Goal: Navigation & Orientation: Find specific page/section

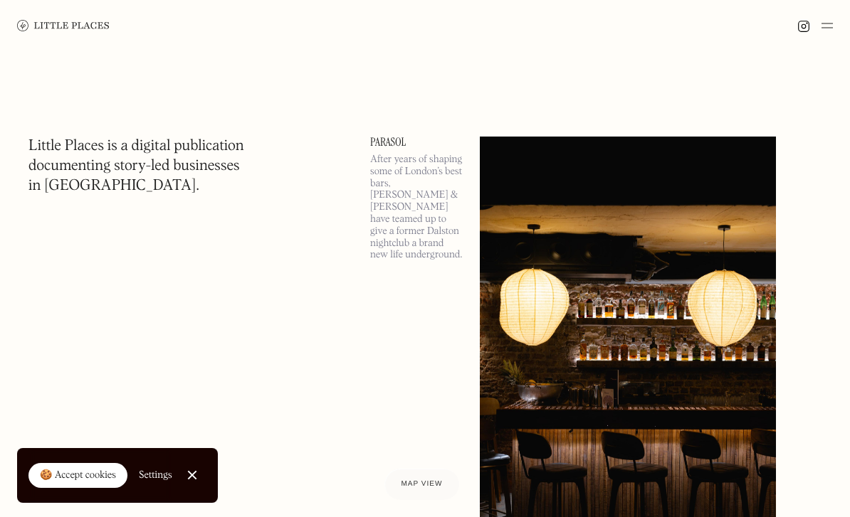
click at [28, 27] on img at bounding box center [63, 25] width 93 height 11
click at [832, 23] on img at bounding box center [826, 25] width 11 height 17
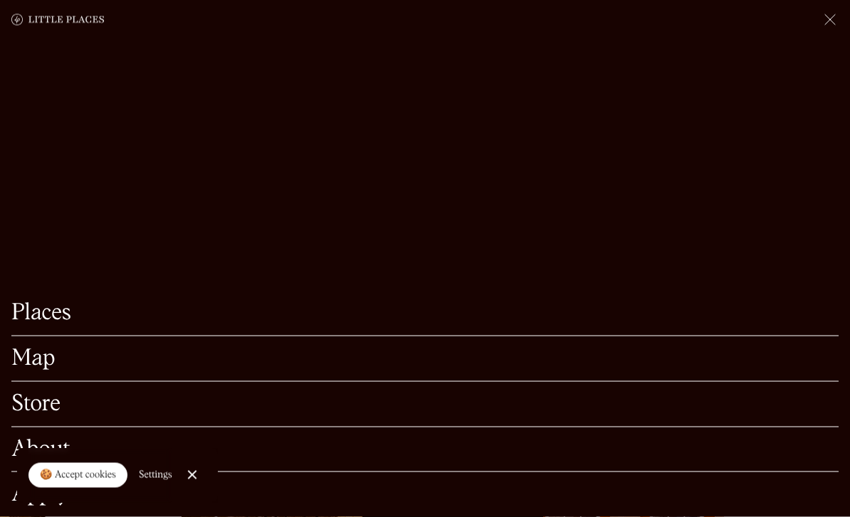
scroll to position [82, 0]
click at [36, 416] on link "Store" at bounding box center [424, 405] width 827 height 22
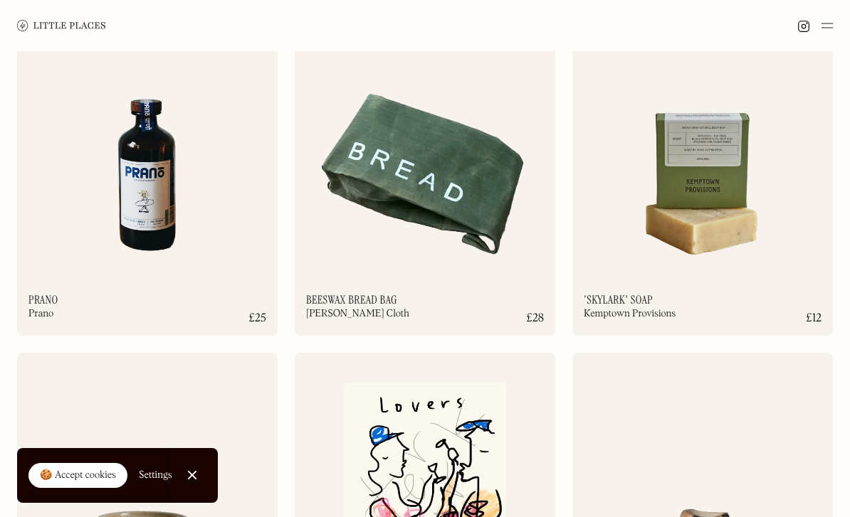
scroll to position [3350, 0]
click at [33, 22] on img at bounding box center [61, 25] width 89 height 11
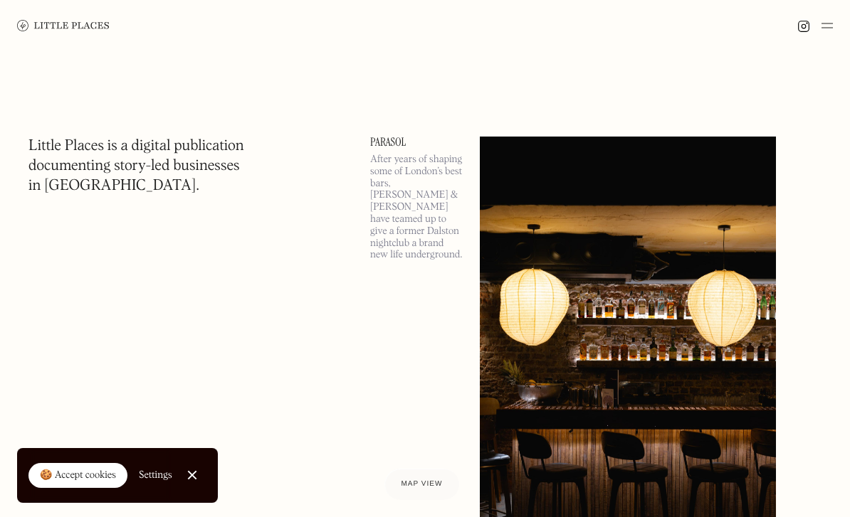
click at [825, 32] on img at bounding box center [826, 25] width 11 height 17
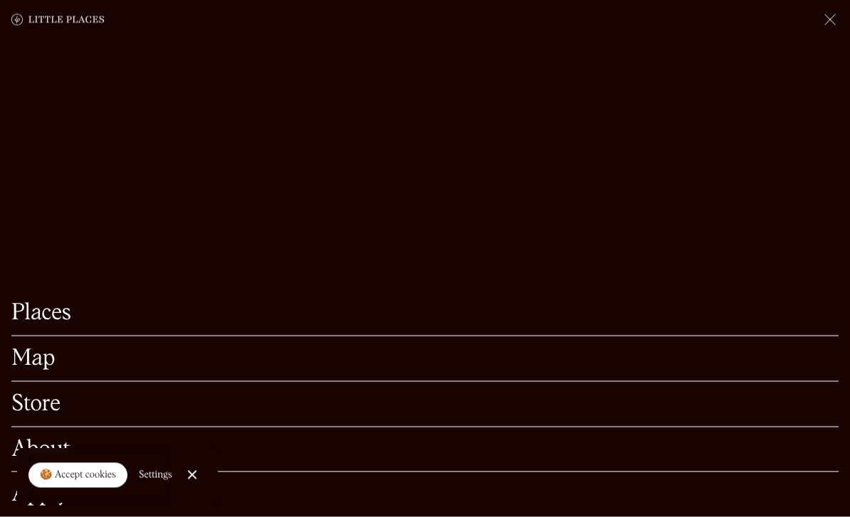
scroll to position [78, 0]
click at [23, 325] on link "Places" at bounding box center [424, 313] width 827 height 22
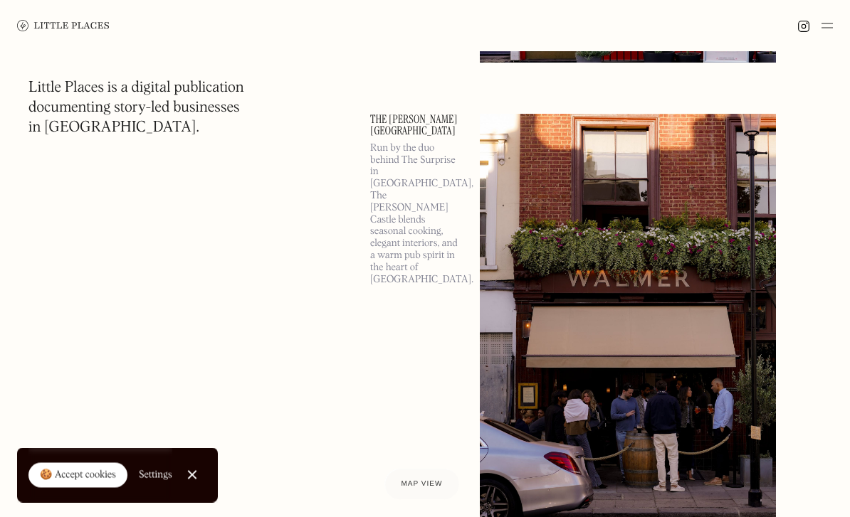
scroll to position [1521, 0]
click at [428, 489] on span "Map view" at bounding box center [421, 484] width 43 height 9
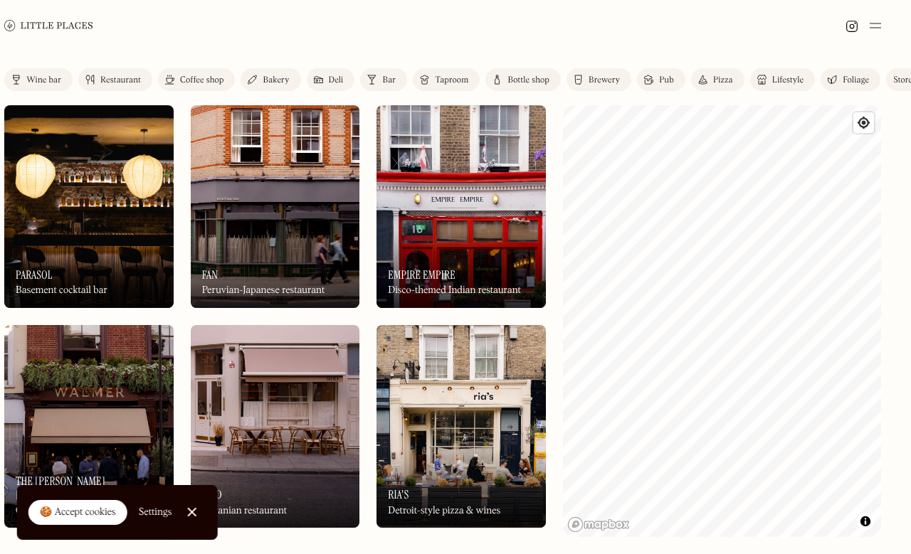
scroll to position [0, 61]
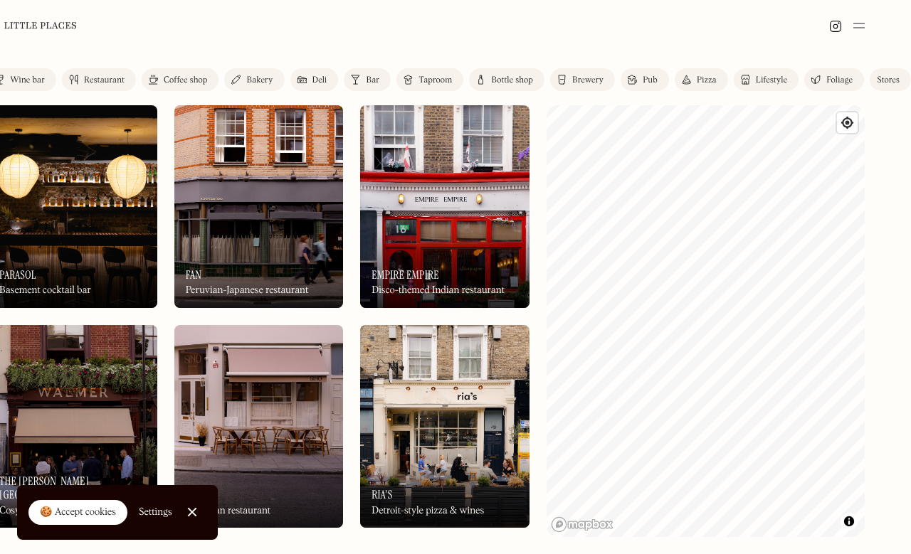
click at [767, 83] on div "Lifestyle" at bounding box center [771, 80] width 31 height 9
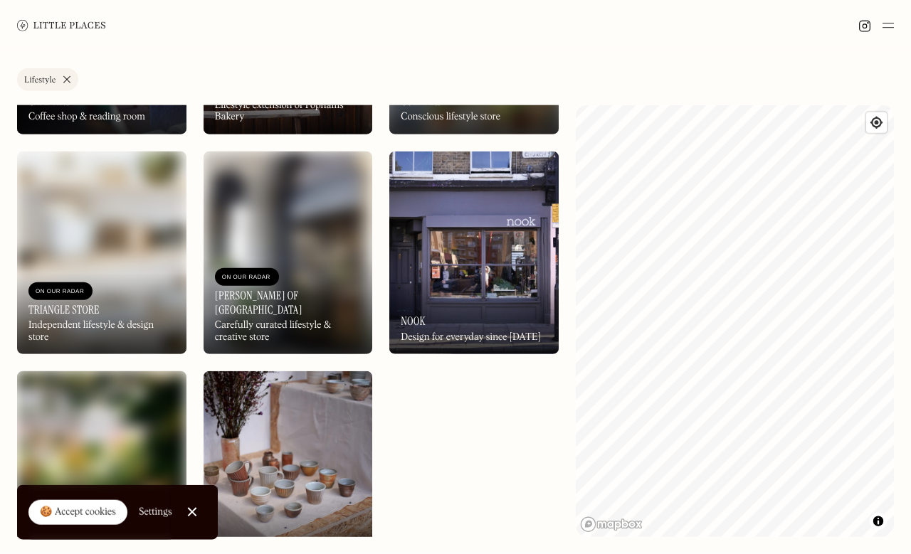
scroll to position [48, 0]
click at [465, 276] on div "On Our Radar Nook Design for everyday since 2012" at bounding box center [473, 315] width 169 height 78
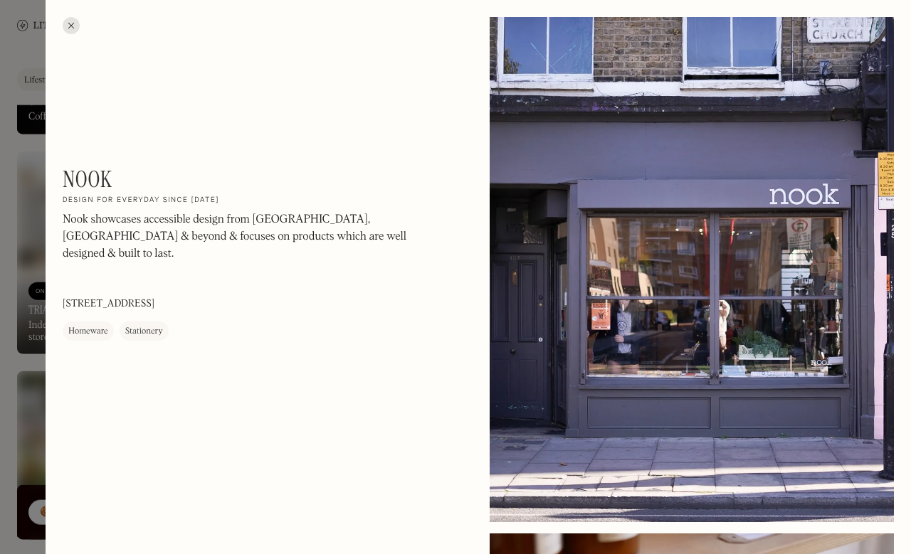
click at [94, 203] on h2 "Design for everyday since [DATE]" at bounding box center [141, 201] width 157 height 10
click at [82, 186] on h1 "Nook" at bounding box center [87, 180] width 49 height 27
click at [92, 325] on div "Homeware" at bounding box center [88, 332] width 40 height 14
click at [139, 302] on div "Nook On Our Radar Design for everyday since 2012 Nook showcases accessible desi…" at bounding box center [255, 254] width 384 height 175
click at [91, 184] on h1 "Nook" at bounding box center [87, 180] width 49 height 27
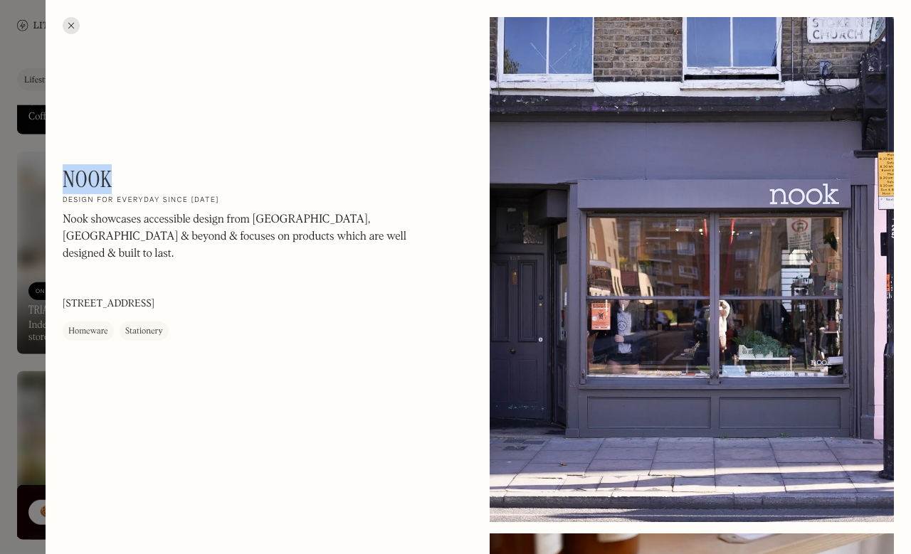
click at [87, 226] on p "Nook showcases accessible design from UK, Europe & beyond & focuses on products…" at bounding box center [255, 237] width 384 height 51
click at [58, 27] on div "Nook On Our Radar Design for everyday since 2012 Nook showcases accessible desi…" at bounding box center [478, 544] width 865 height 1089
click at [63, 24] on div at bounding box center [71, 25] width 17 height 17
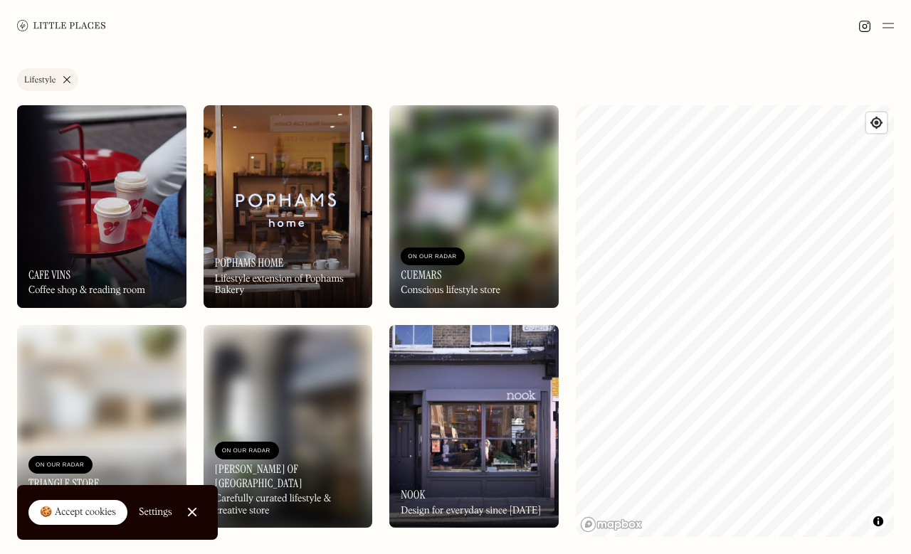
click at [422, 205] on img at bounding box center [473, 206] width 169 height 203
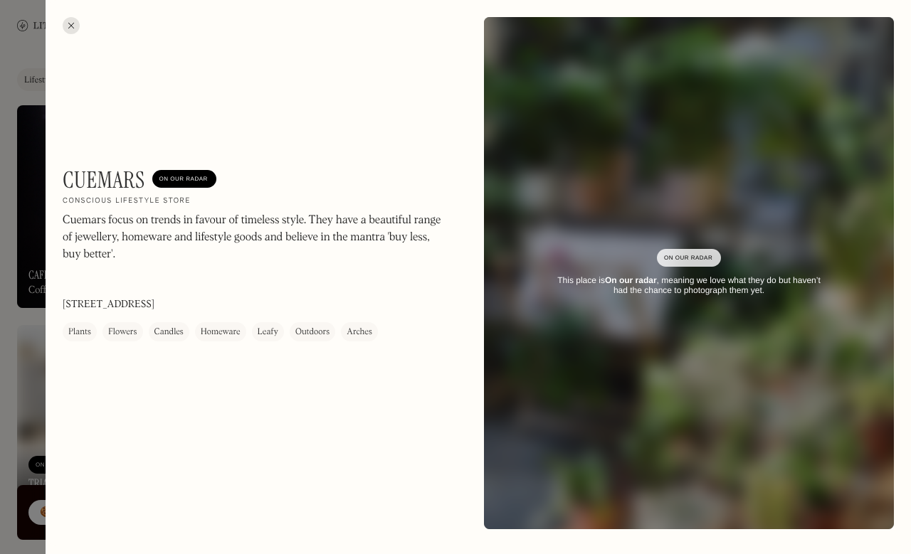
click at [19, 194] on div at bounding box center [455, 277] width 911 height 554
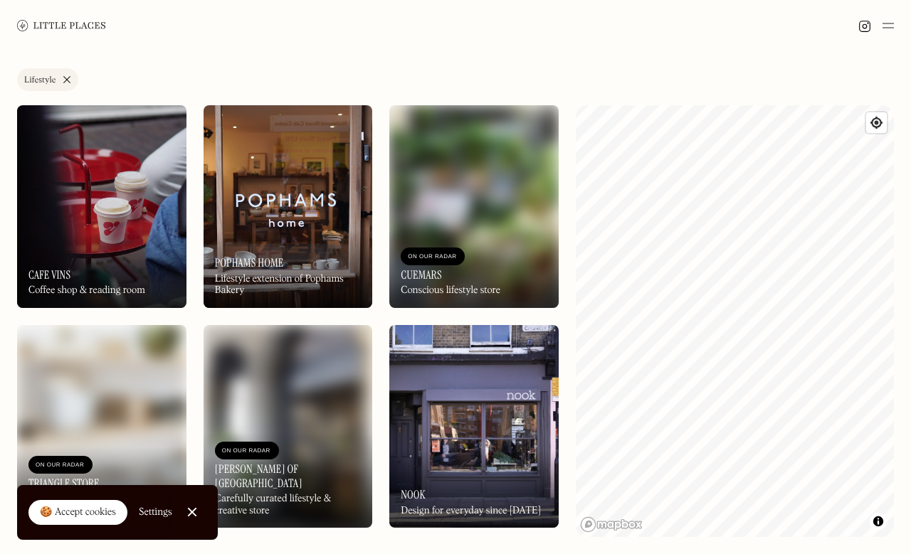
click at [18, 203] on img at bounding box center [101, 206] width 169 height 203
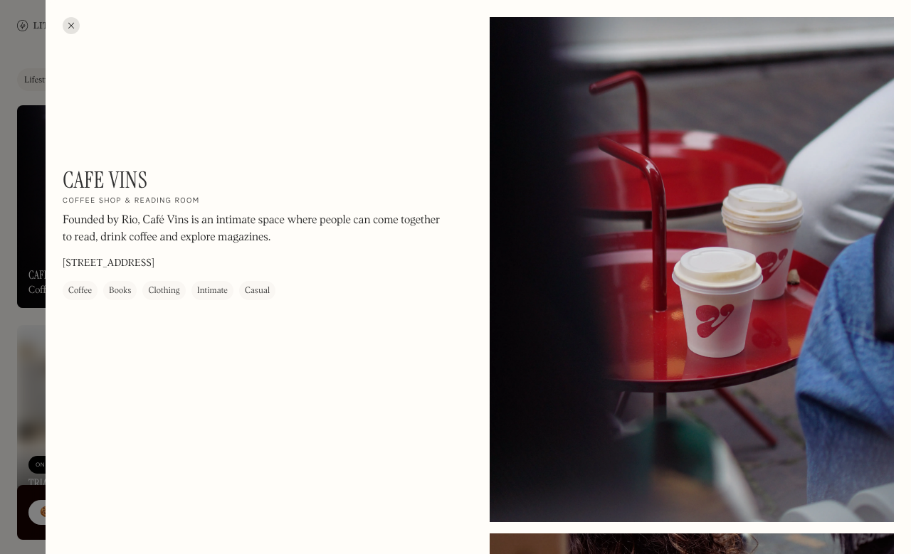
click at [20, 206] on div at bounding box center [455, 277] width 911 height 554
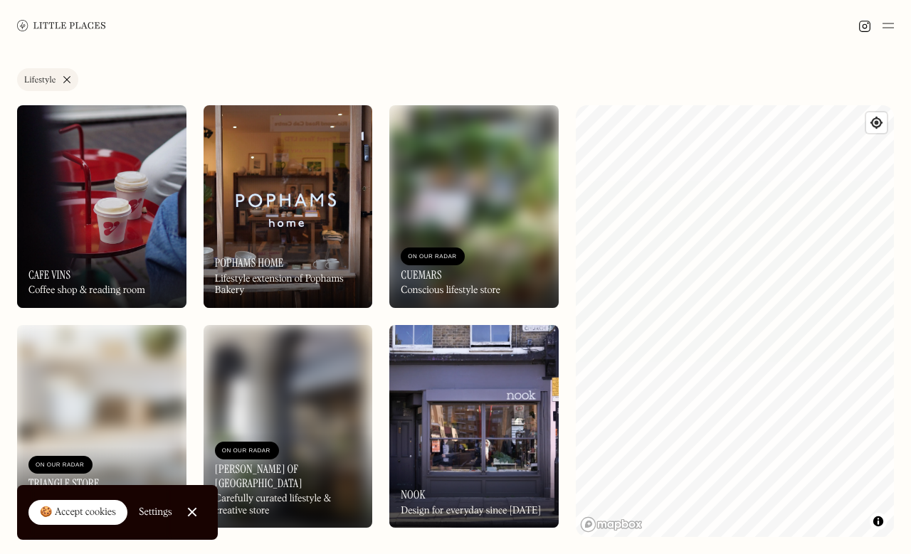
click at [39, 22] on img at bounding box center [61, 25] width 89 height 11
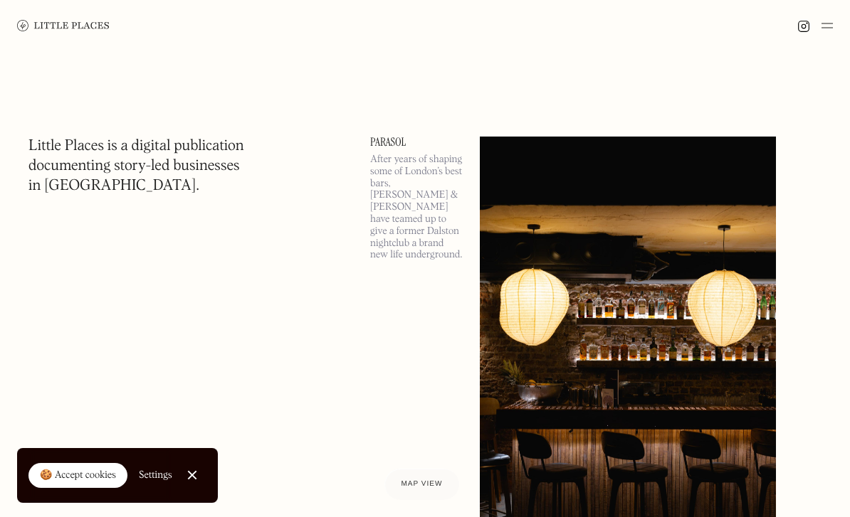
click at [827, 25] on img at bounding box center [826, 25] width 11 height 17
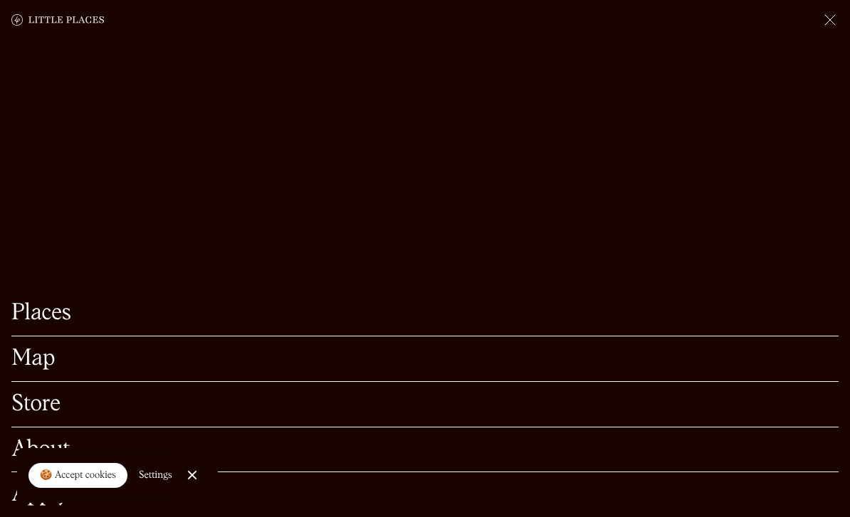
click at [35, 325] on link "Places" at bounding box center [424, 313] width 827 height 22
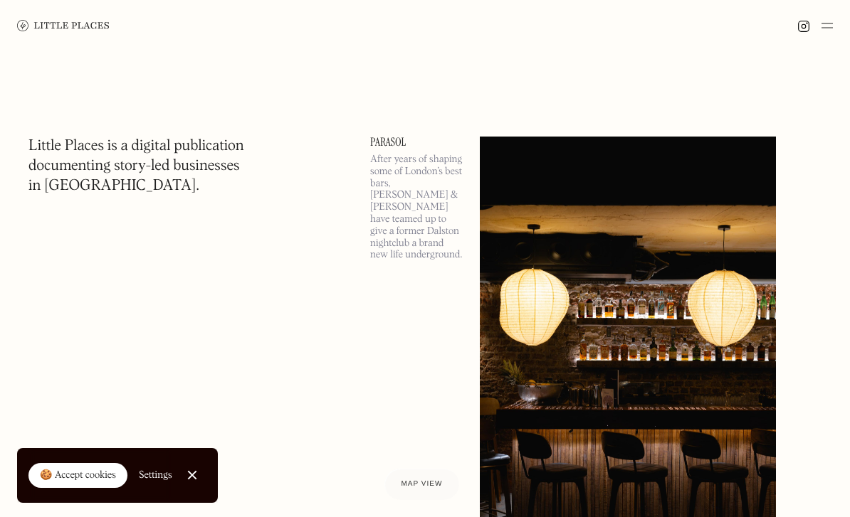
click at [830, 28] on img at bounding box center [826, 25] width 11 height 17
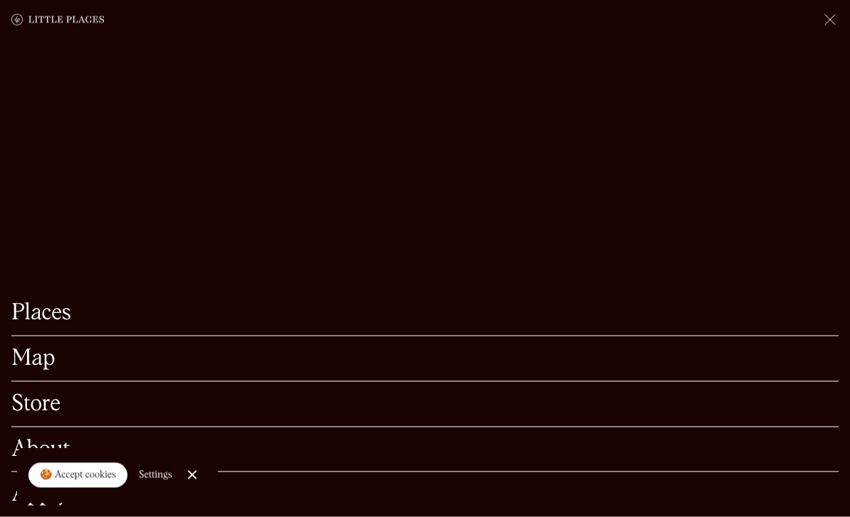
scroll to position [62, 0]
click at [16, 370] on link "Map" at bounding box center [424, 359] width 827 height 22
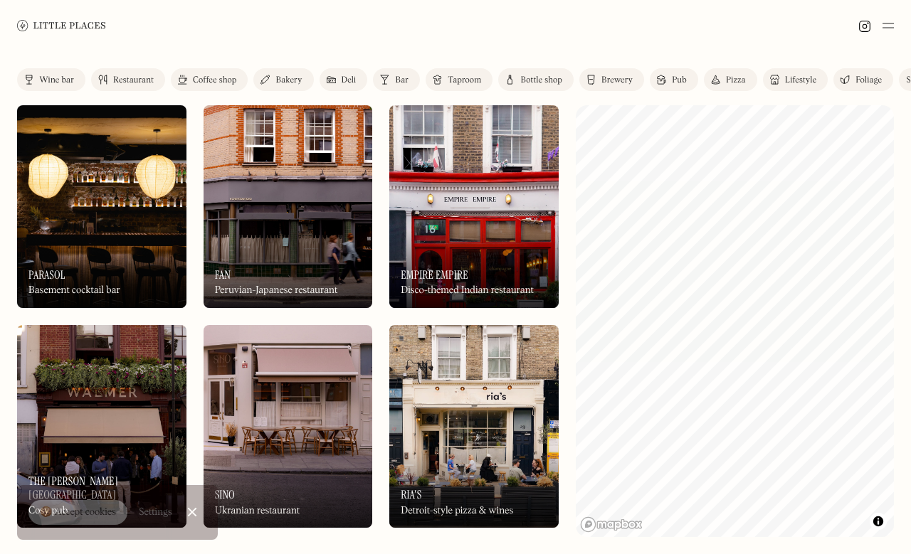
scroll to position [0, 61]
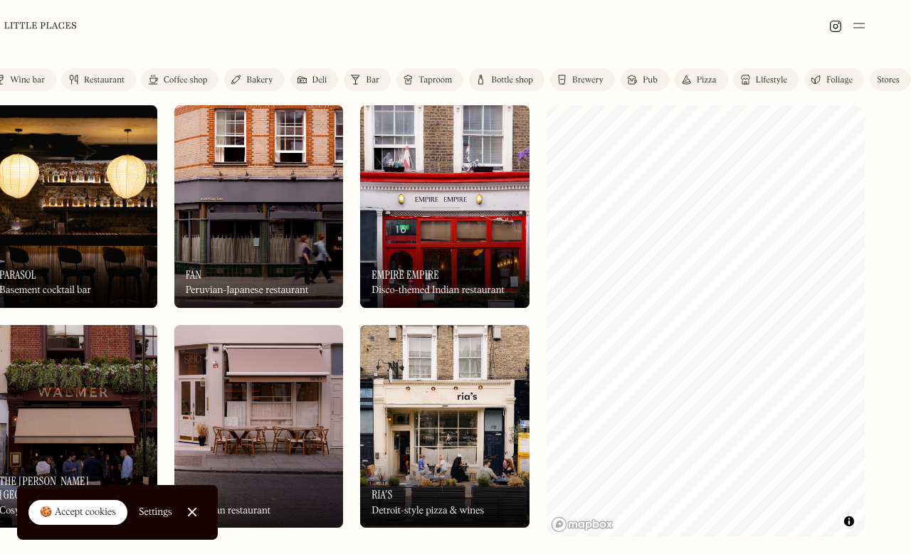
click at [892, 81] on div "Stores" at bounding box center [888, 80] width 23 height 9
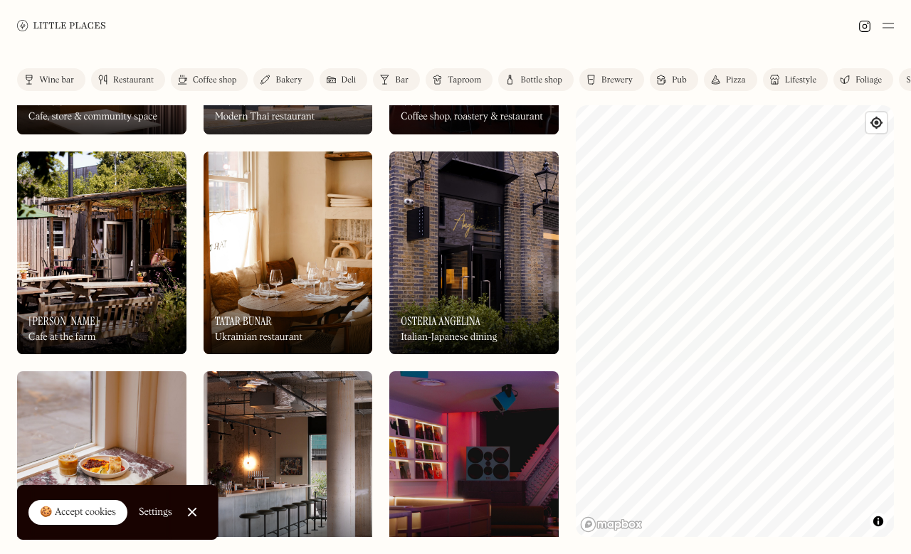
scroll to position [0, 61]
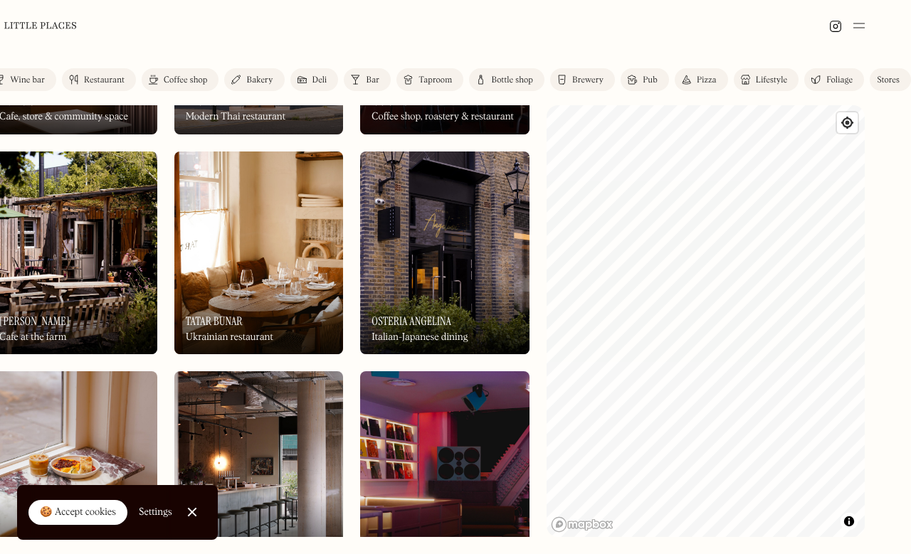
click at [885, 79] on div "Stores" at bounding box center [888, 80] width 23 height 9
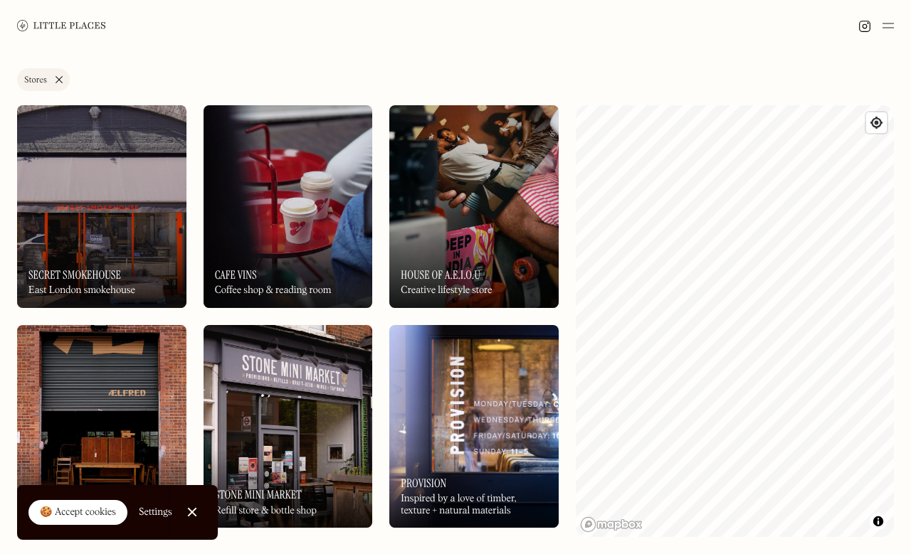
click at [495, 334] on img at bounding box center [473, 426] width 169 height 203
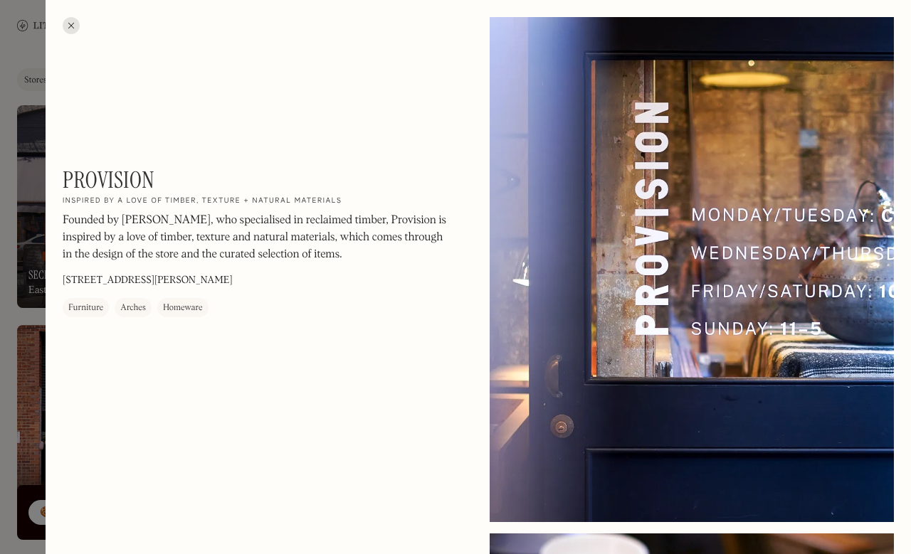
click at [75, 26] on div at bounding box center [71, 25] width 17 height 17
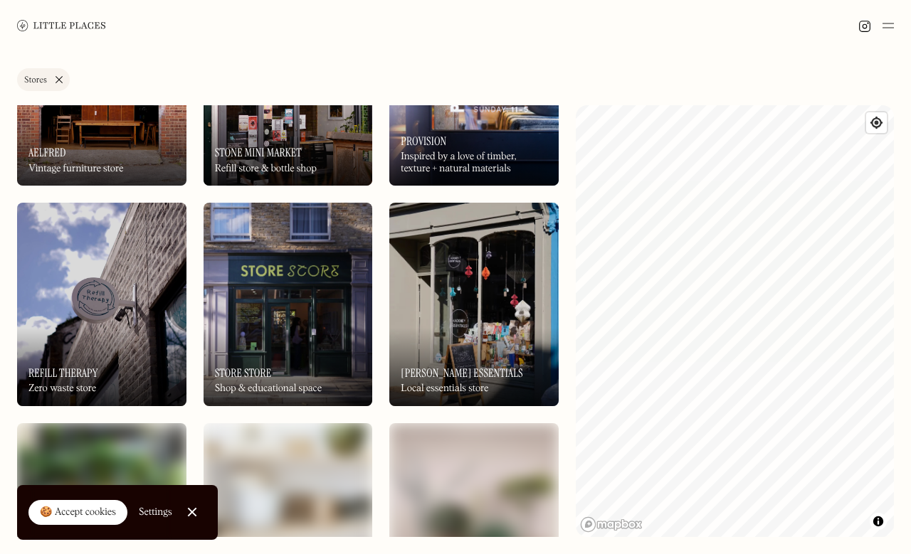
scroll to position [354, 0]
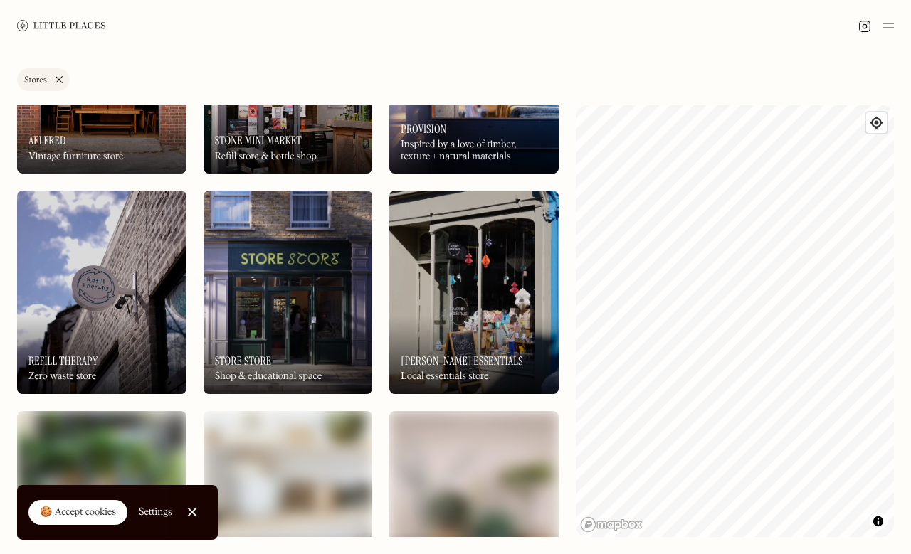
click at [463, 218] on img at bounding box center [473, 292] width 169 height 203
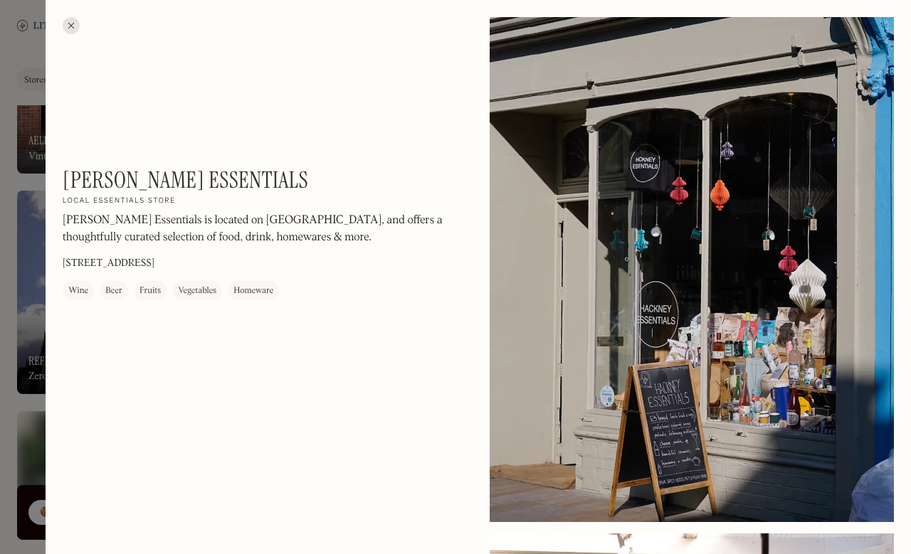
click at [68, 33] on div at bounding box center [71, 25] width 17 height 17
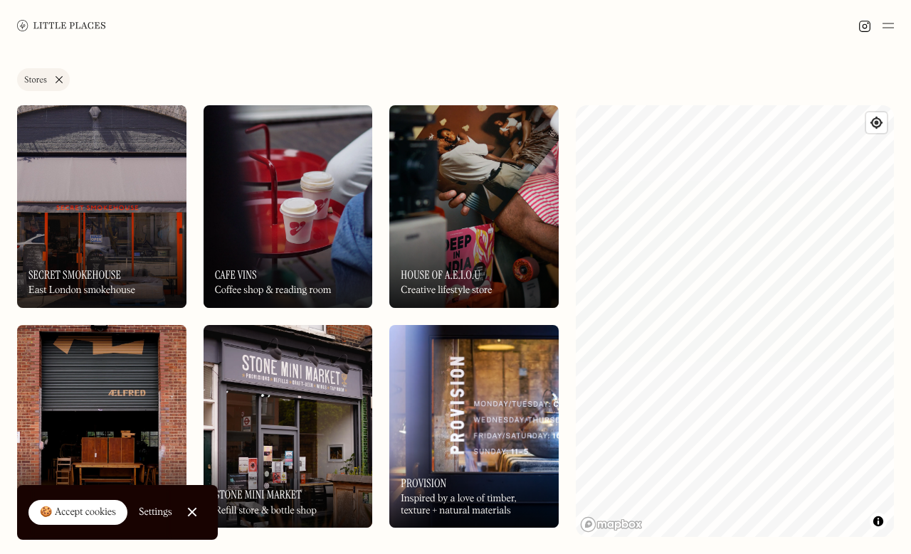
click at [882, 33] on img at bounding box center [887, 25] width 11 height 17
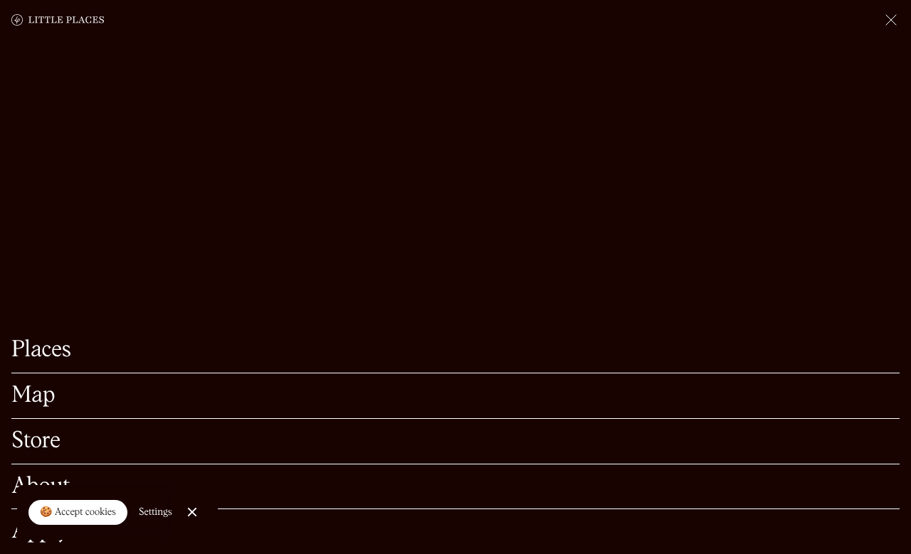
click at [49, 354] on link "Places" at bounding box center [455, 350] width 888 height 22
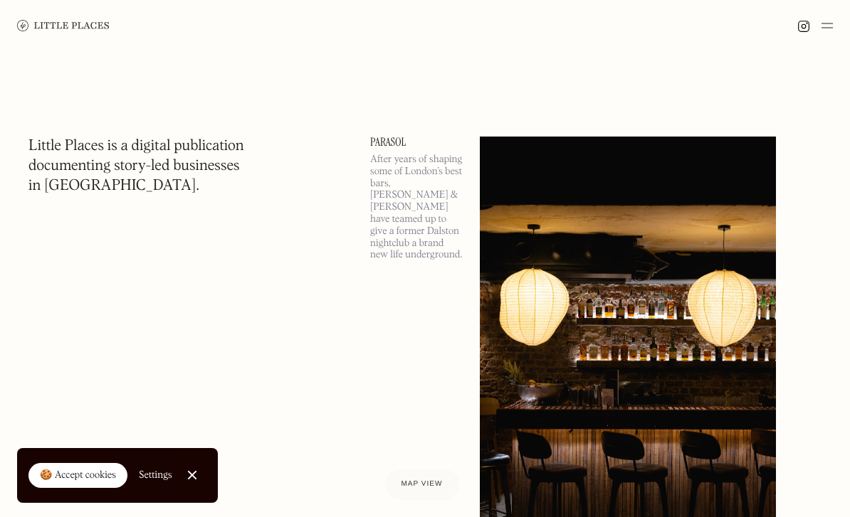
click at [831, 23] on img at bounding box center [826, 25] width 11 height 17
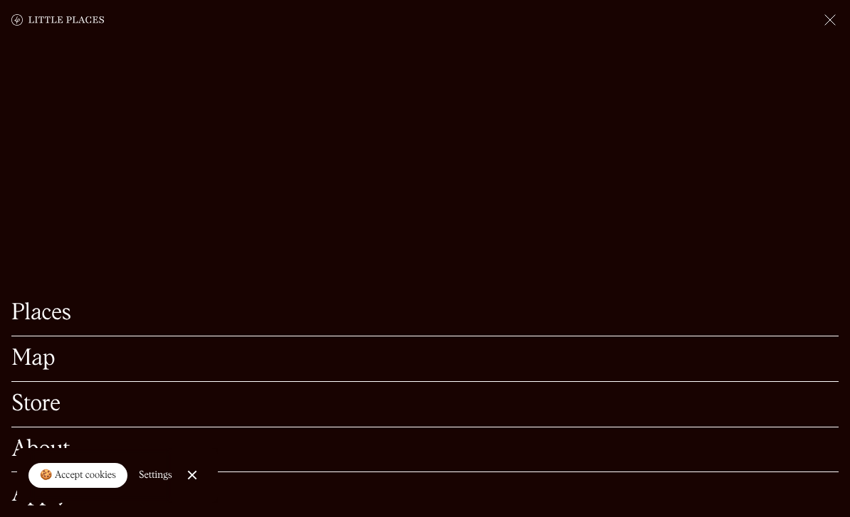
click at [30, 369] on link "Map" at bounding box center [424, 359] width 827 height 22
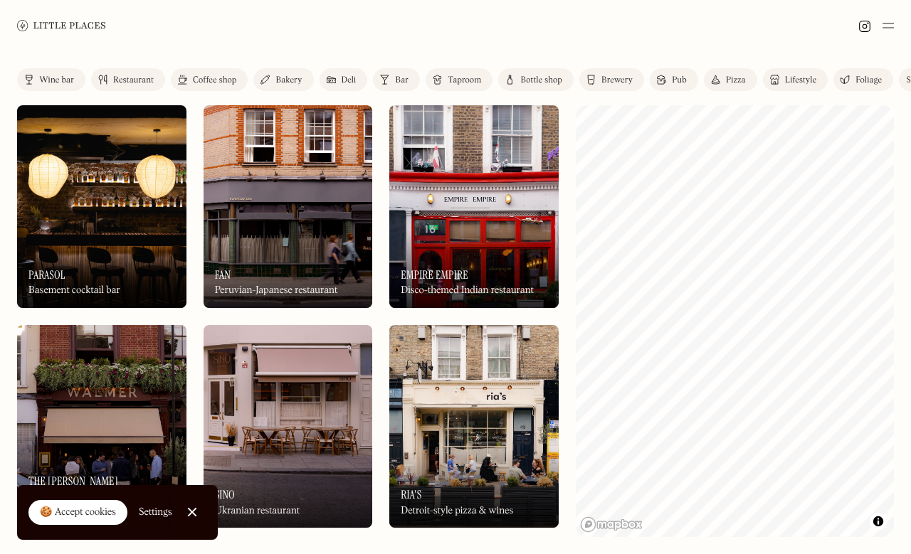
scroll to position [0, 75]
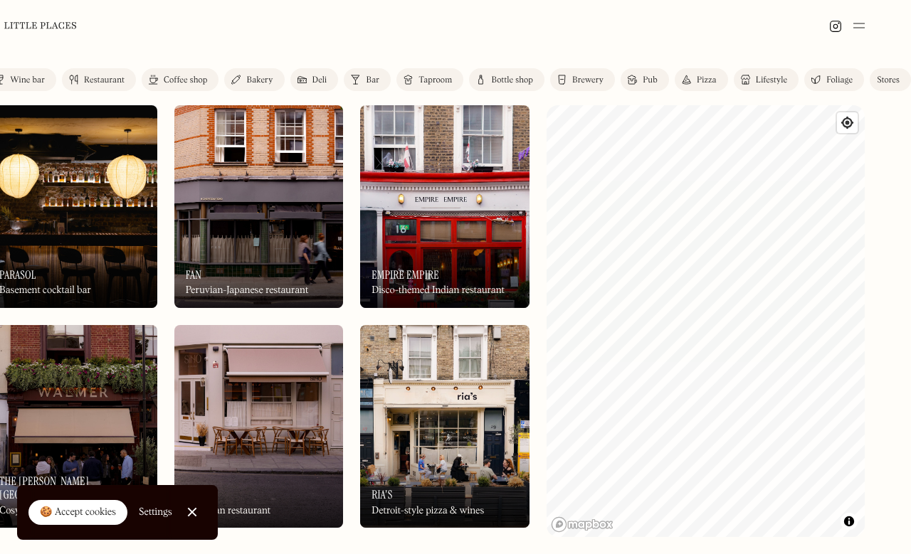
click at [888, 76] on div "Stores" at bounding box center [888, 80] width 23 height 9
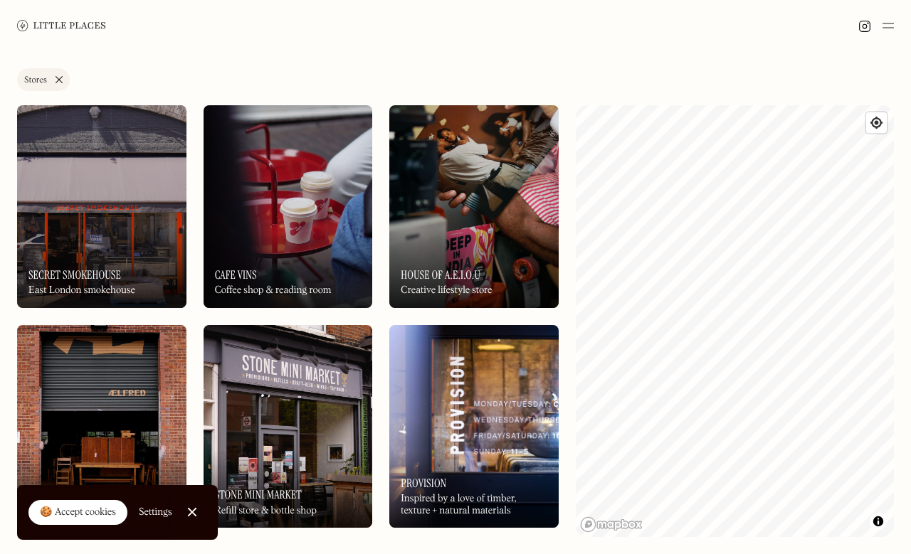
click at [887, 24] on img at bounding box center [887, 25] width 11 height 17
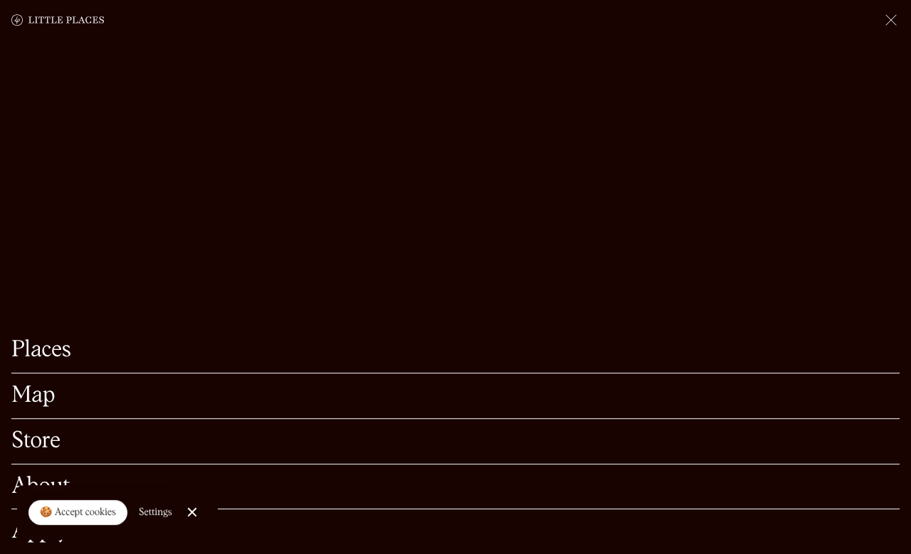
scroll to position [48, 0]
click at [36, 444] on link "Store" at bounding box center [455, 442] width 888 height 22
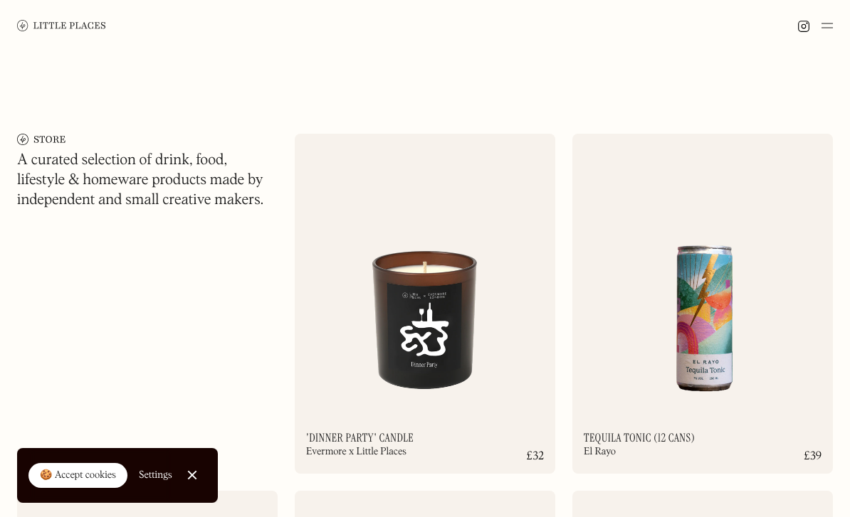
click at [824, 23] on img at bounding box center [826, 25] width 11 height 17
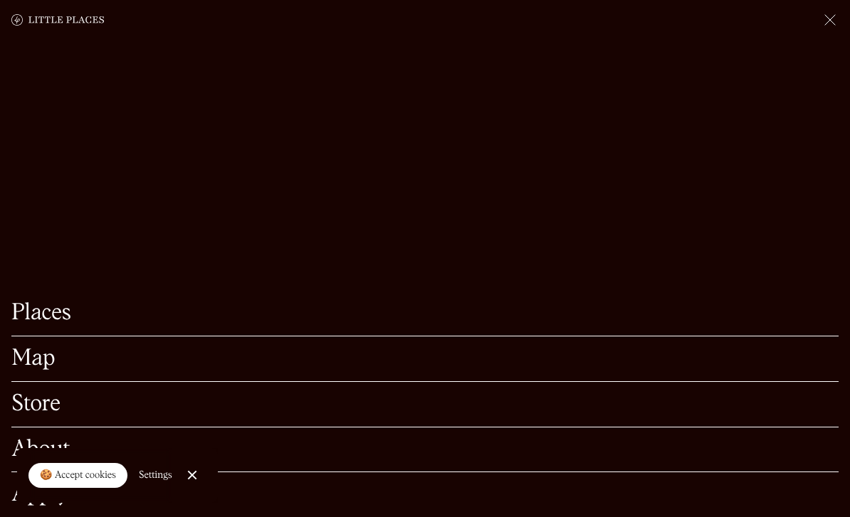
click at [31, 361] on link "Map" at bounding box center [424, 359] width 827 height 22
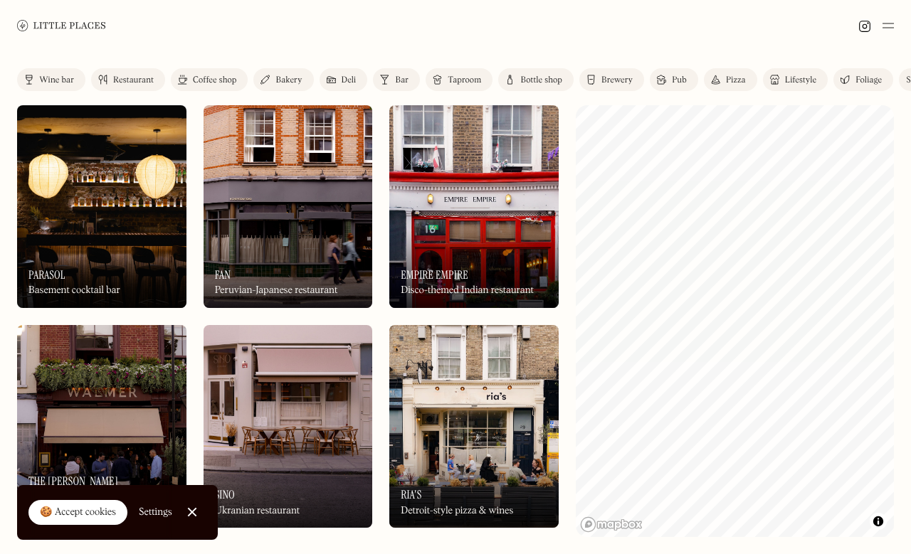
scroll to position [0, 61]
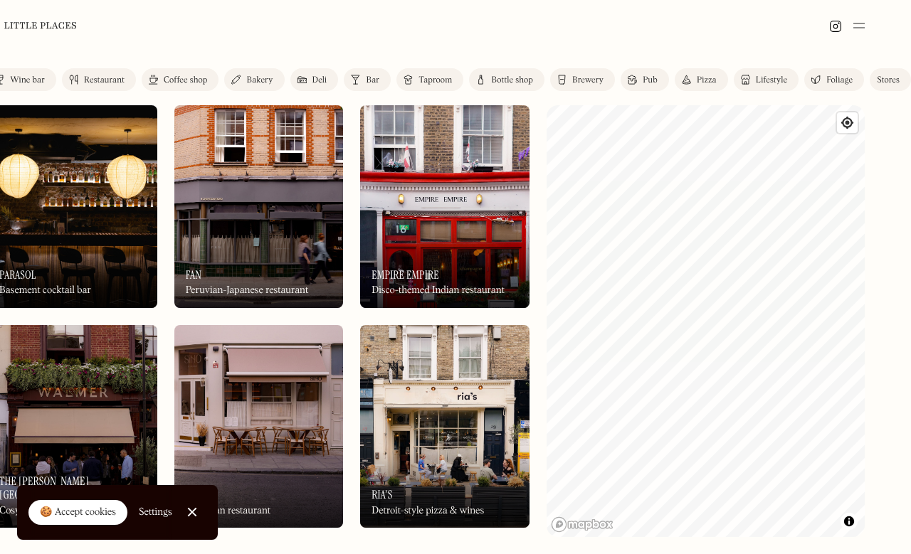
click at [756, 70] on link "Lifestyle" at bounding box center [766, 79] width 65 height 23
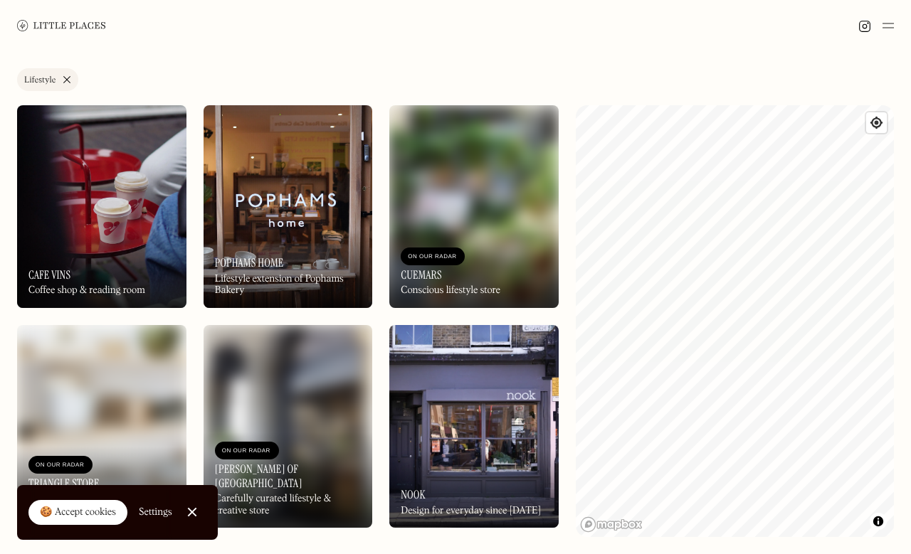
click at [295, 176] on img at bounding box center [288, 206] width 169 height 203
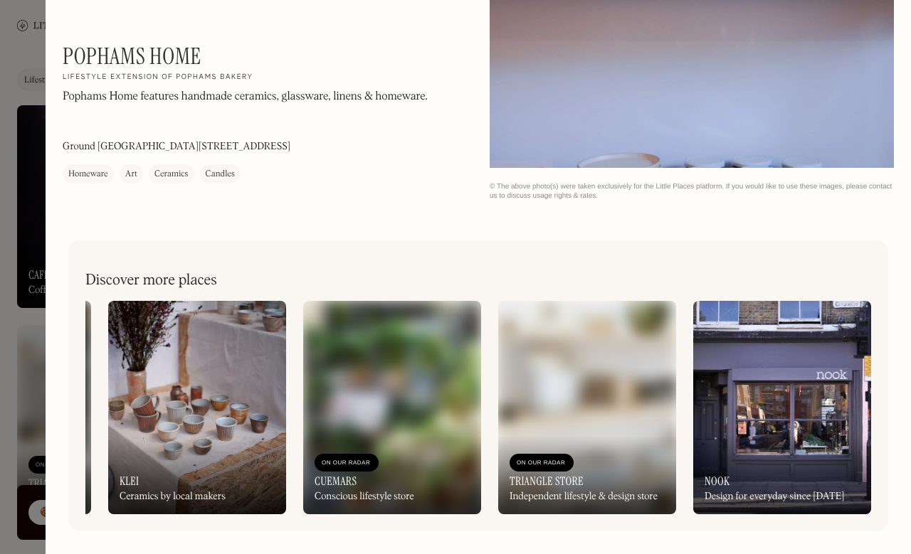
scroll to position [0, 757]
click at [543, 390] on img at bounding box center [587, 407] width 178 height 213
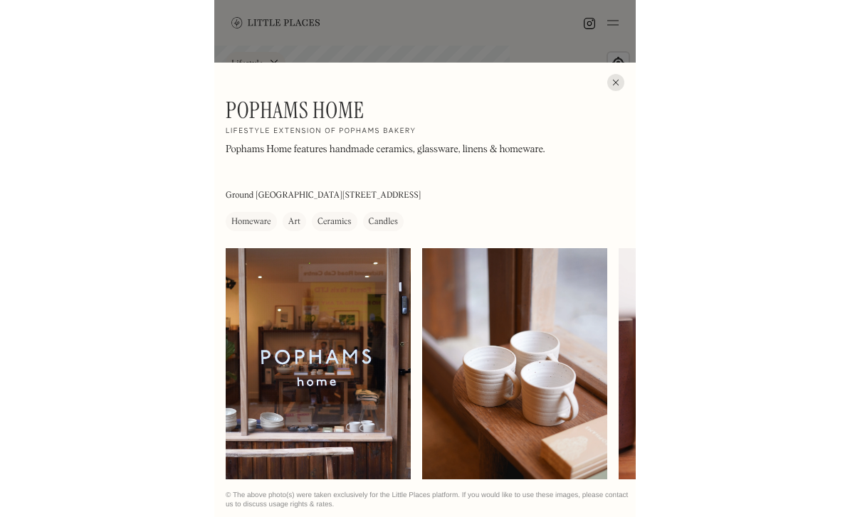
scroll to position [946, 0]
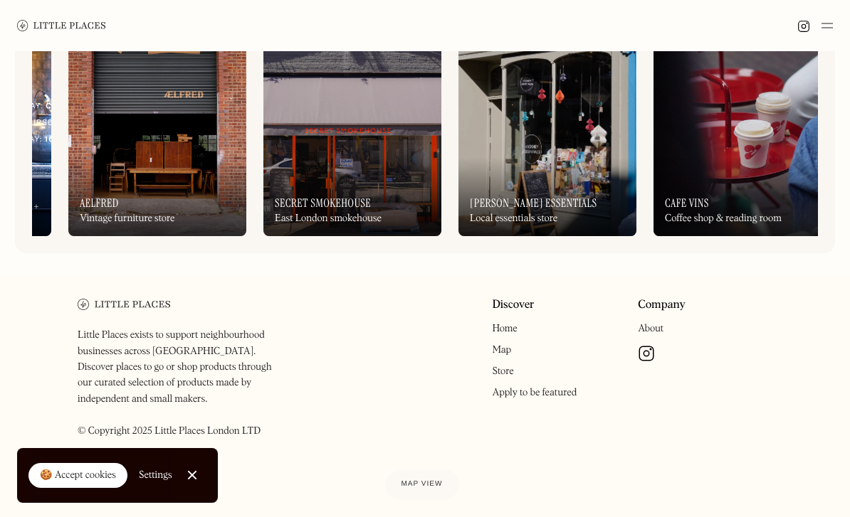
scroll to position [0, 745]
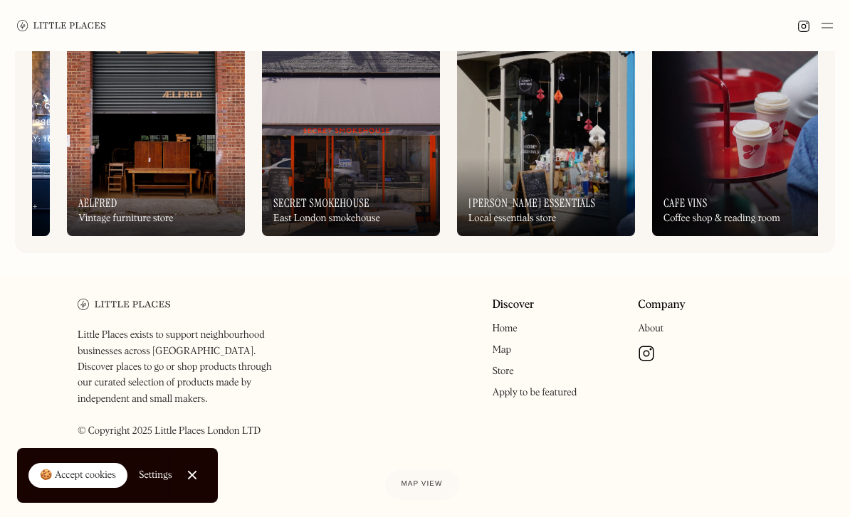
click at [191, 194] on img at bounding box center [156, 129] width 178 height 213
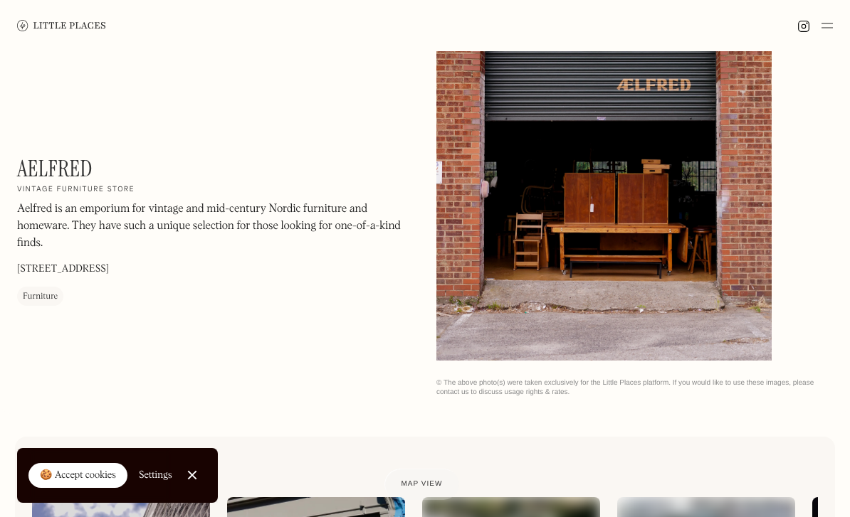
scroll to position [119, 0]
